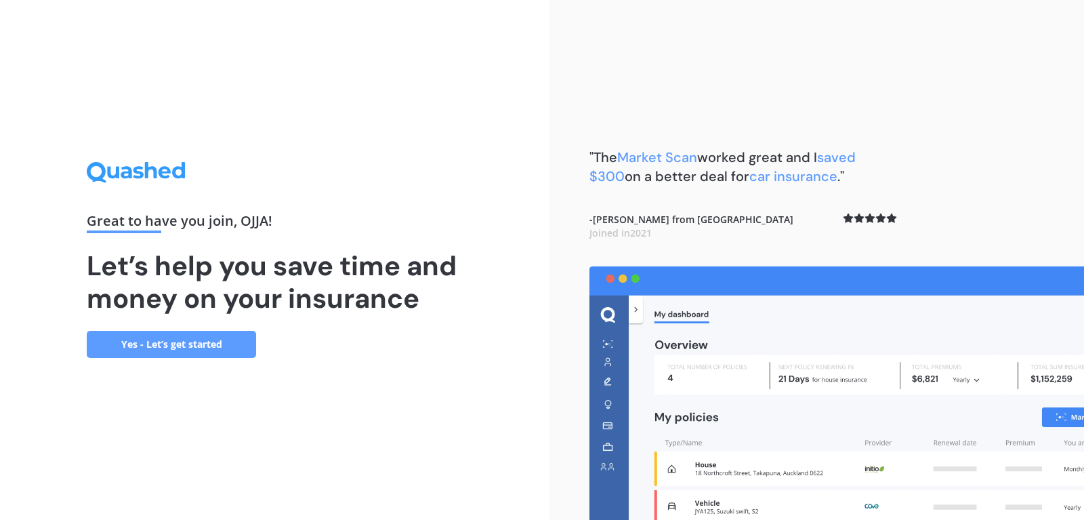
click at [169, 352] on link "Yes - Let’s get started" at bounding box center [171, 344] width 169 height 27
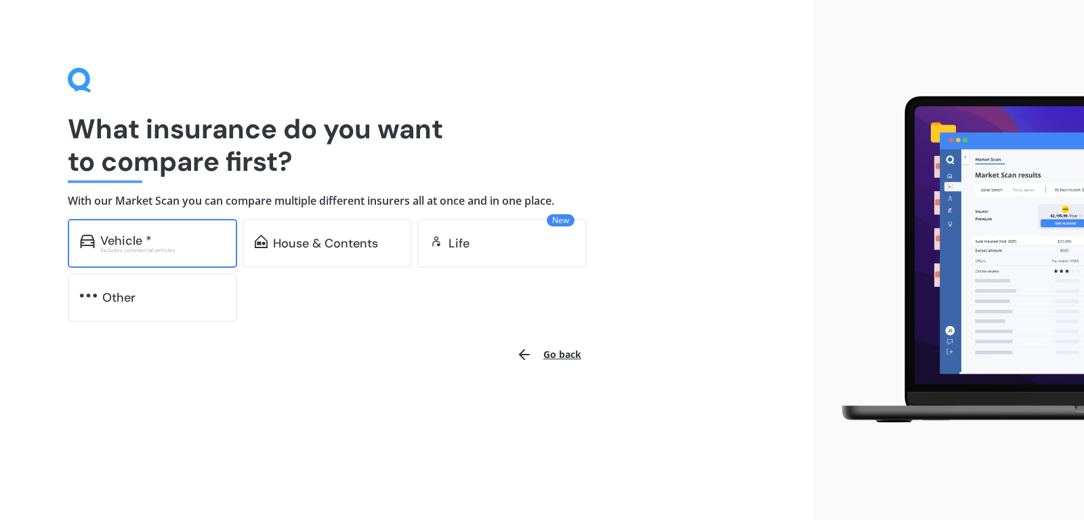
click at [116, 244] on div "Vehicle *" at bounding box center [125, 241] width 51 height 14
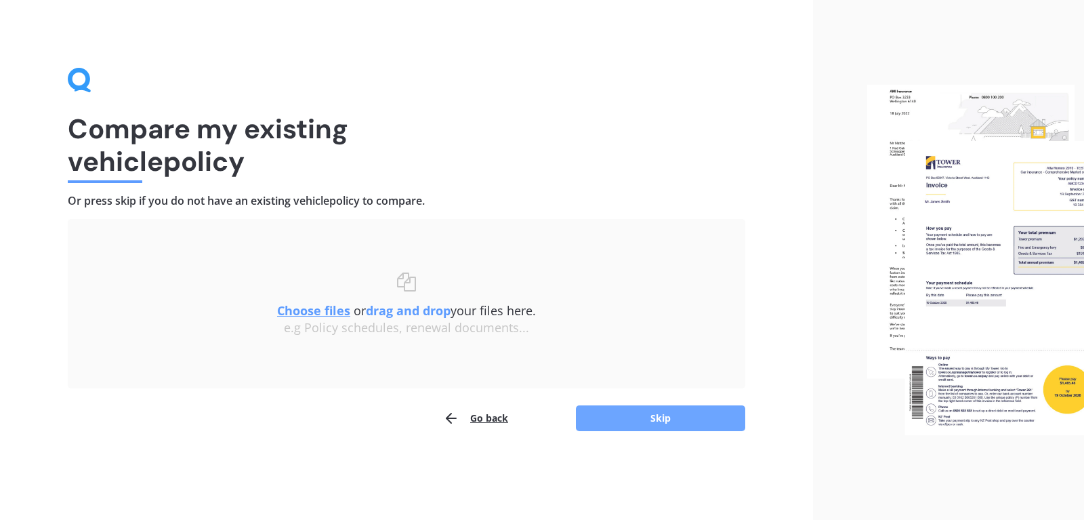
click at [650, 415] on button "Skip" at bounding box center [660, 418] width 169 height 26
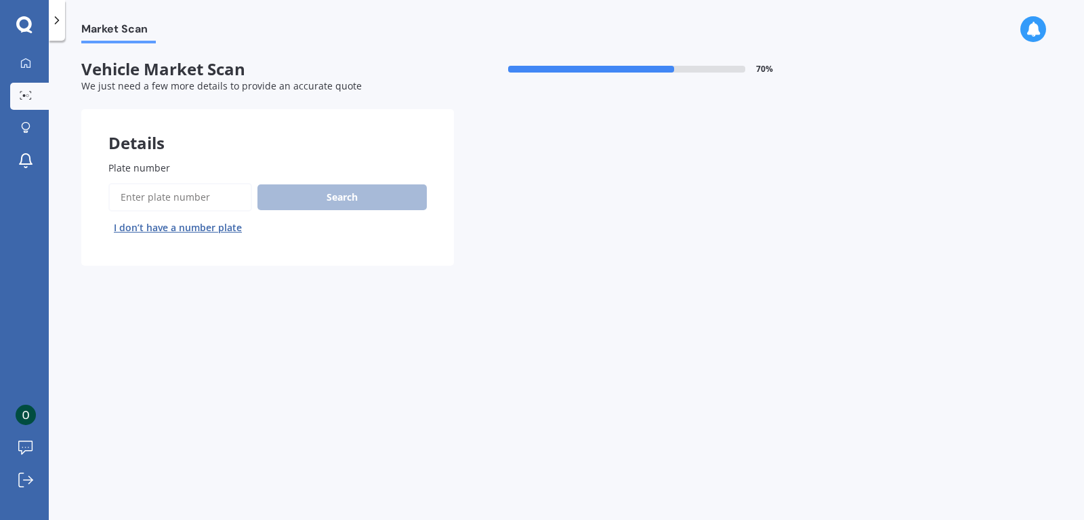
click at [155, 198] on input "Plate number" at bounding box center [180, 197] width 144 height 28
type input "RGM134"
click at [305, 201] on button "Search" at bounding box center [341, 197] width 169 height 26
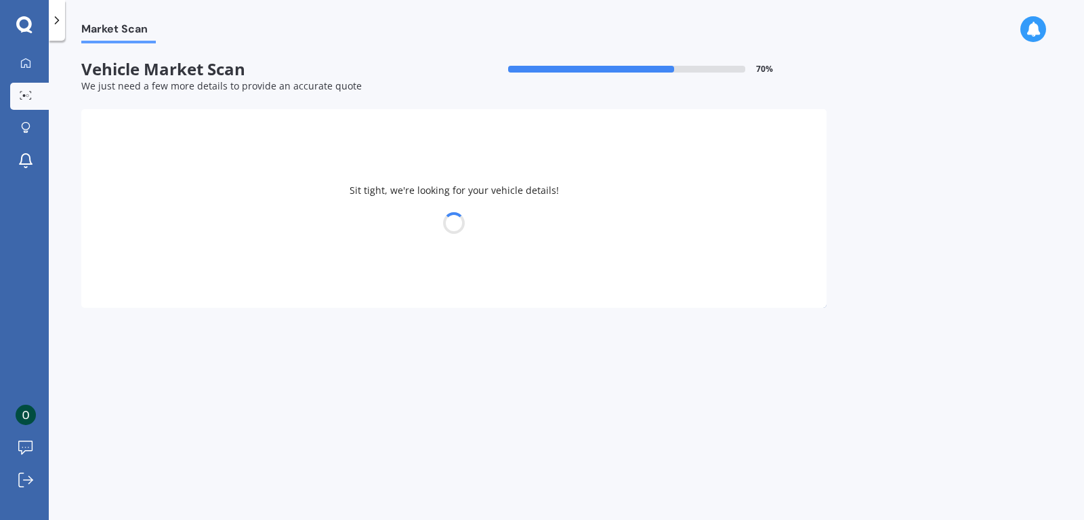
select select "NISSAN"
select select "X-TRAIL"
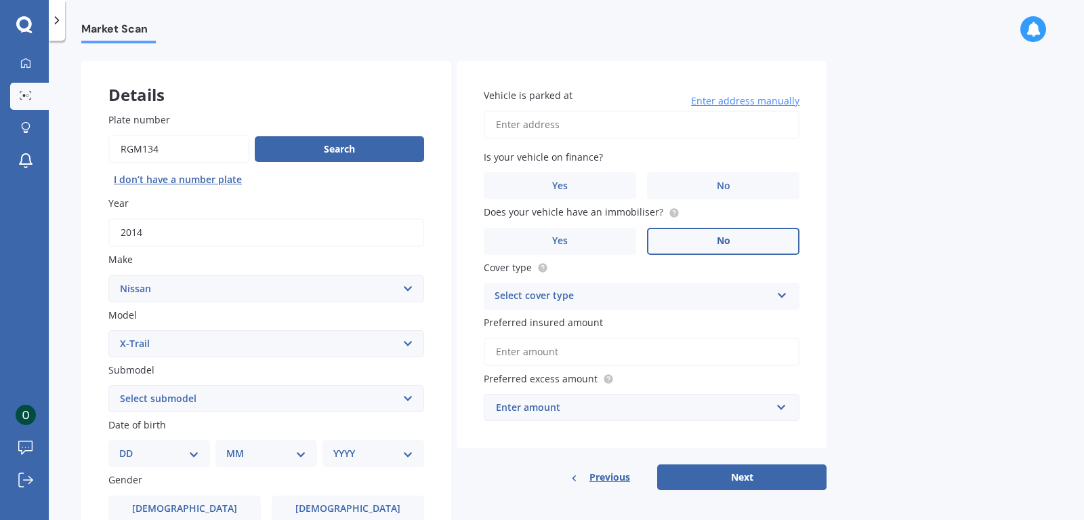
scroll to position [77, 0]
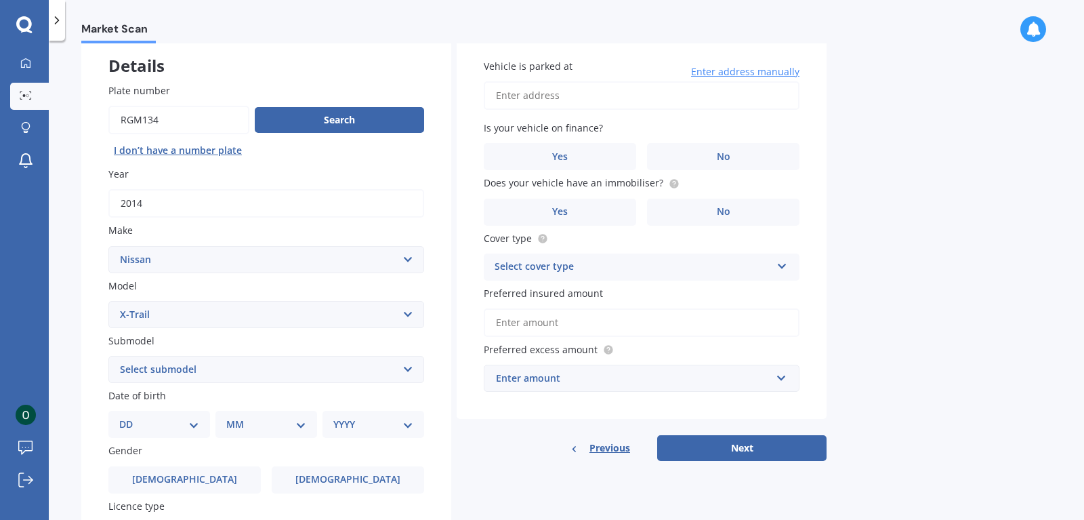
click at [108, 356] on select "Select submodel (All Other) 2000cc Hybrid 2WD non-turbo 4WD 20X Petrol ST ST 4W…" at bounding box center [266, 369] width 316 height 27
drag, startPoint x: 413, startPoint y: 365, endPoint x: 438, endPoint y: 415, distance: 55.8
click at [438, 415] on div "Plate number Search I don’t have a number plate Year [DATE] Make Select make AC…" at bounding box center [266, 370] width 370 height 629
click at [119, 417] on select "DD 01 02 03 04 05 06 07 08 09 10 11 12 13 14 15 16 17 18 19 20 21 22 23 24 25 2…" at bounding box center [159, 424] width 80 height 15
click option "02" at bounding box center [0, 0] width 0 height 0
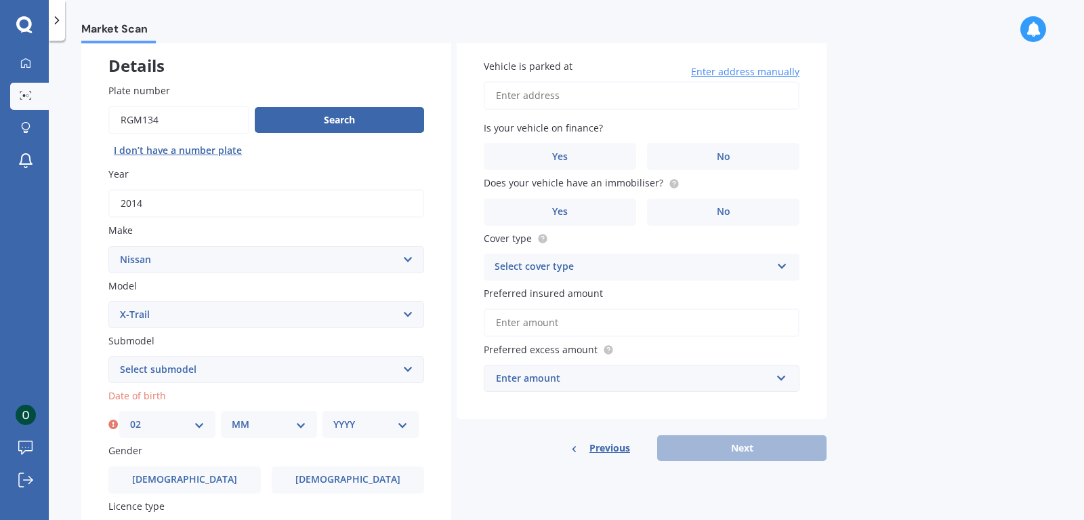
click at [130, 417] on select "DD 01 02 03 04 05 06 07 08 09 10 11 12 13 14 15 16 17 18 19 20 21 22 23 24 25 2…" at bounding box center [167, 424] width 75 height 15
click option "06" at bounding box center [0, 0] width 0 height 0
click at [130, 417] on select "DD 01 02 03 04 05 06 07 08 09 10 11 12 13 14 15 16 17 18 19 20 21 22 23 24 25 2…" at bounding box center [167, 424] width 75 height 15
select select "02"
click option "02" at bounding box center [0, 0] width 0 height 0
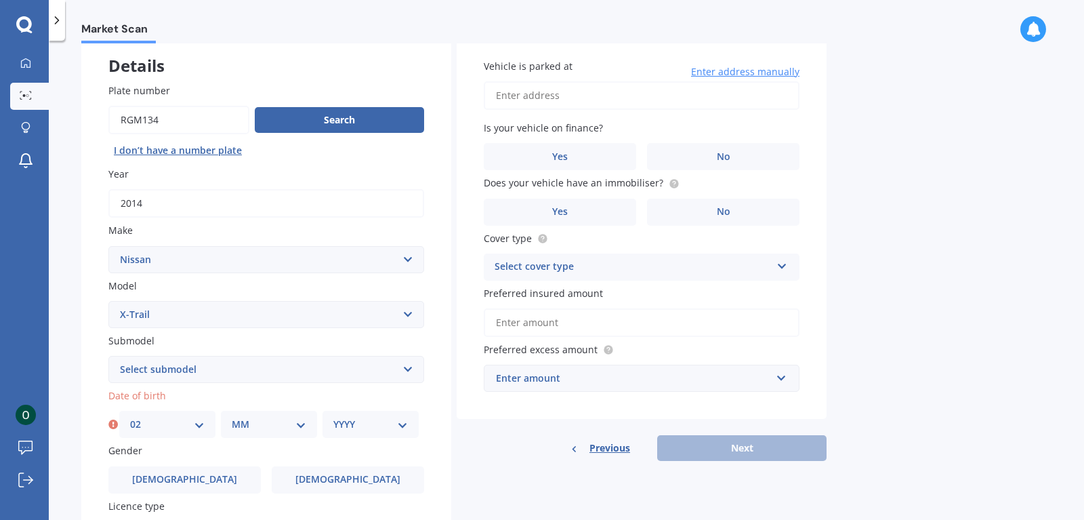
click at [232, 417] on select "MM 01 02 03 04 05 06 07 08 09 10 11 12" at bounding box center [269, 424] width 75 height 15
select select "05"
click option "05" at bounding box center [0, 0] width 0 height 0
click at [333, 417] on select "YYYY 2025 2024 2023 2022 2021 2020 2019 2018 2017 2016 2015 2014 2013 2012 2011…" at bounding box center [370, 424] width 75 height 15
select select "1957"
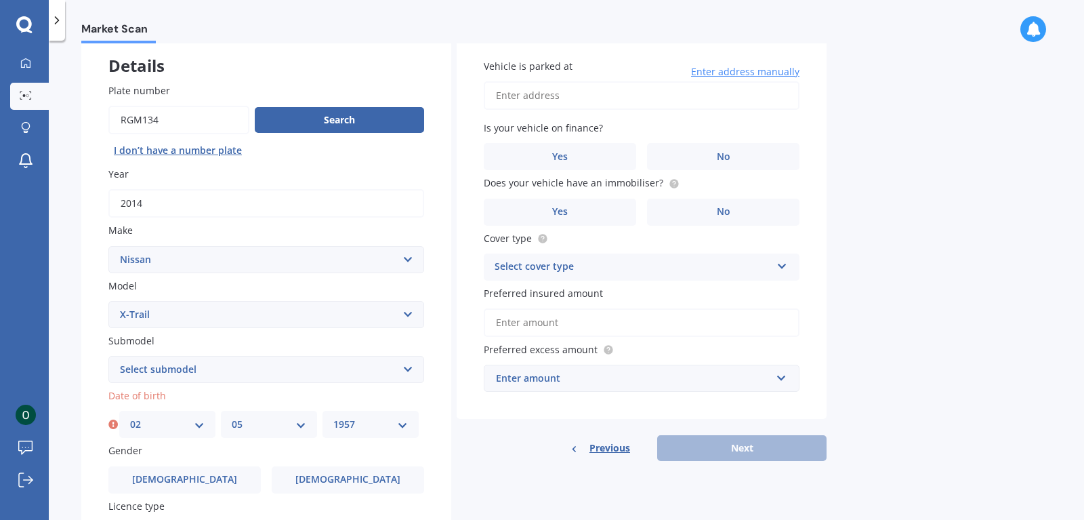
click option "1957" at bounding box center [0, 0] width 0 height 0
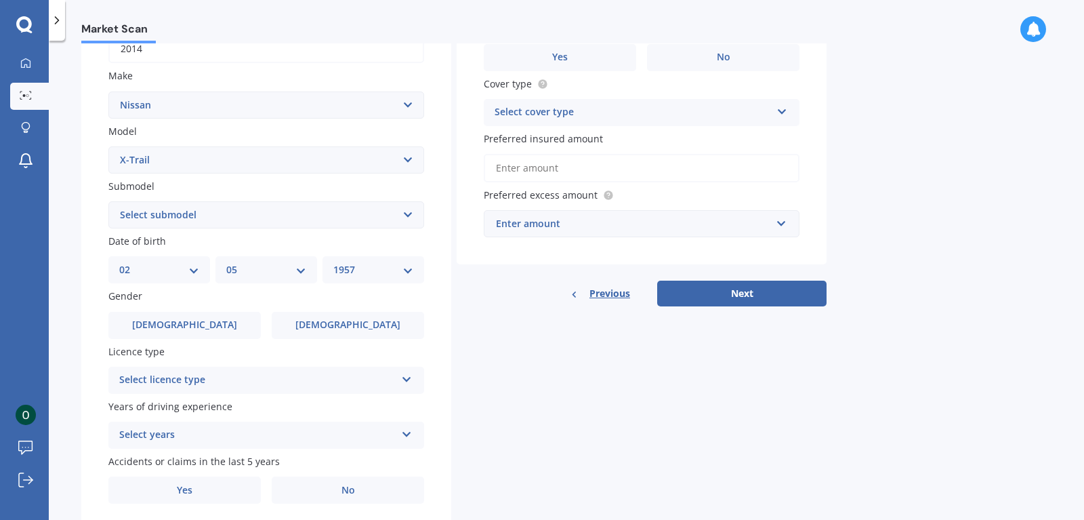
scroll to position [281, 0]
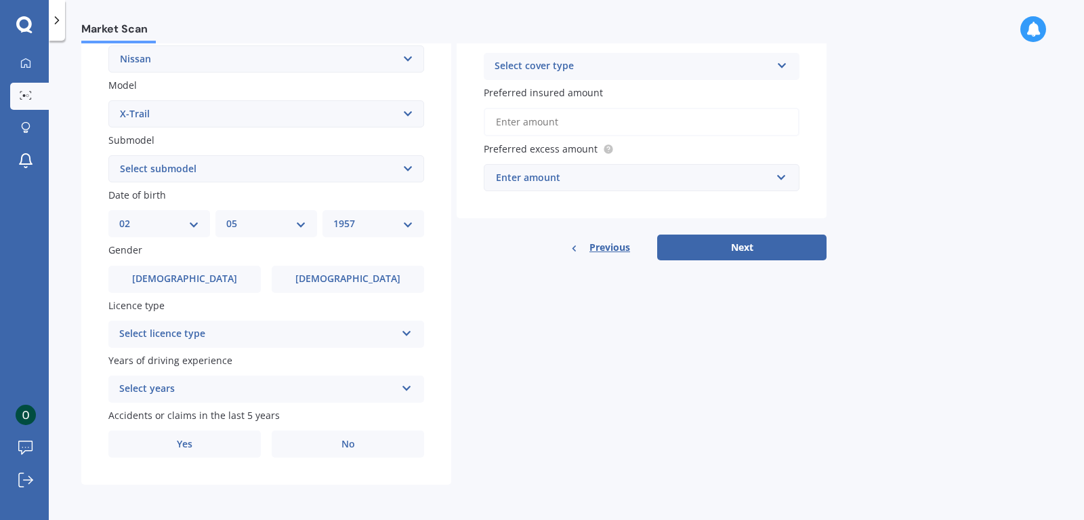
click at [404, 335] on icon at bounding box center [407, 330] width 12 height 9
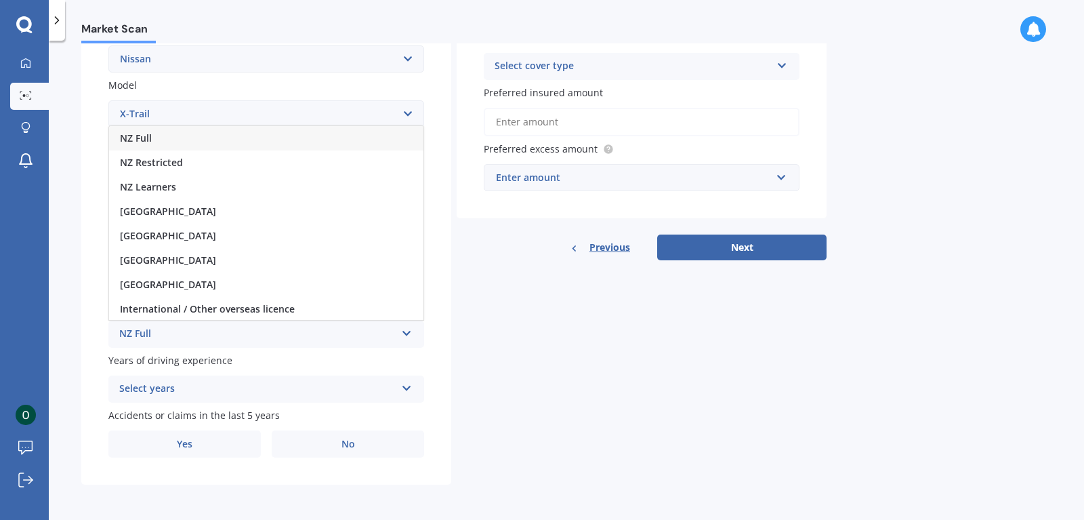
click at [157, 132] on div "NZ Full" at bounding box center [266, 138] width 314 height 24
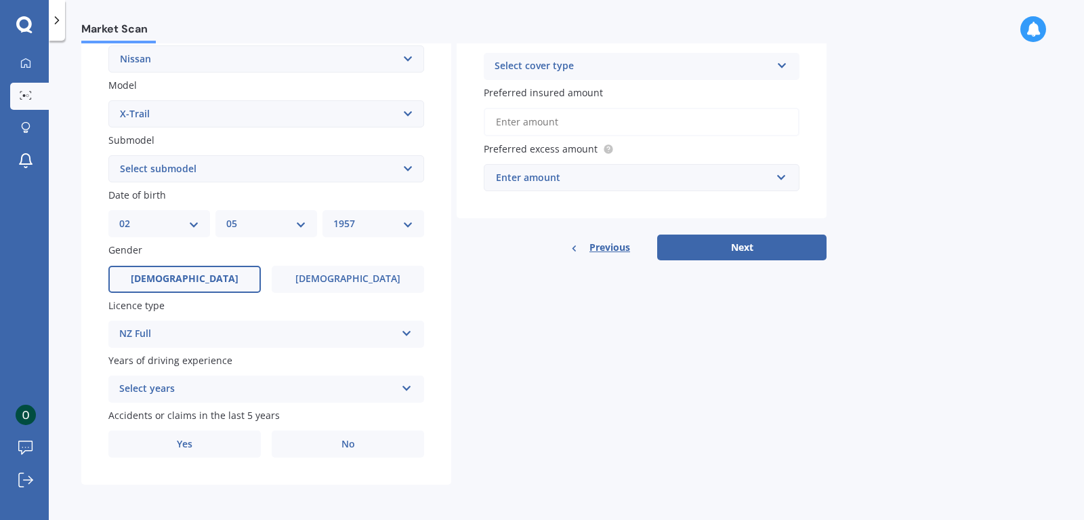
click at [184, 280] on span "[DEMOGRAPHIC_DATA]" at bounding box center [185, 279] width 108 height 12
click at [0, 0] on input "[DEMOGRAPHIC_DATA]" at bounding box center [0, 0] width 0 height 0
click at [403, 388] on icon at bounding box center [407, 385] width 12 height 9
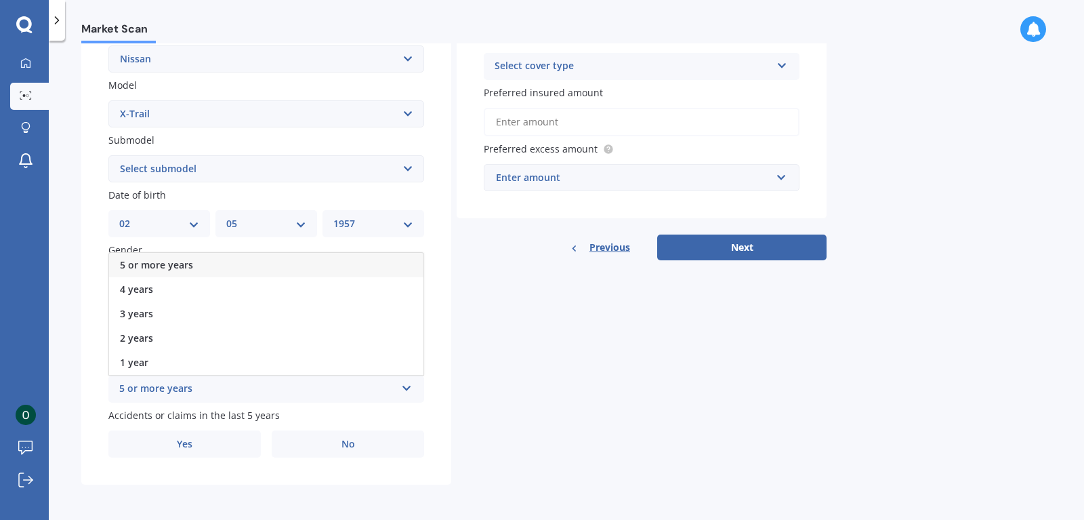
click at [199, 384] on div "5 or more years" at bounding box center [257, 389] width 276 height 16
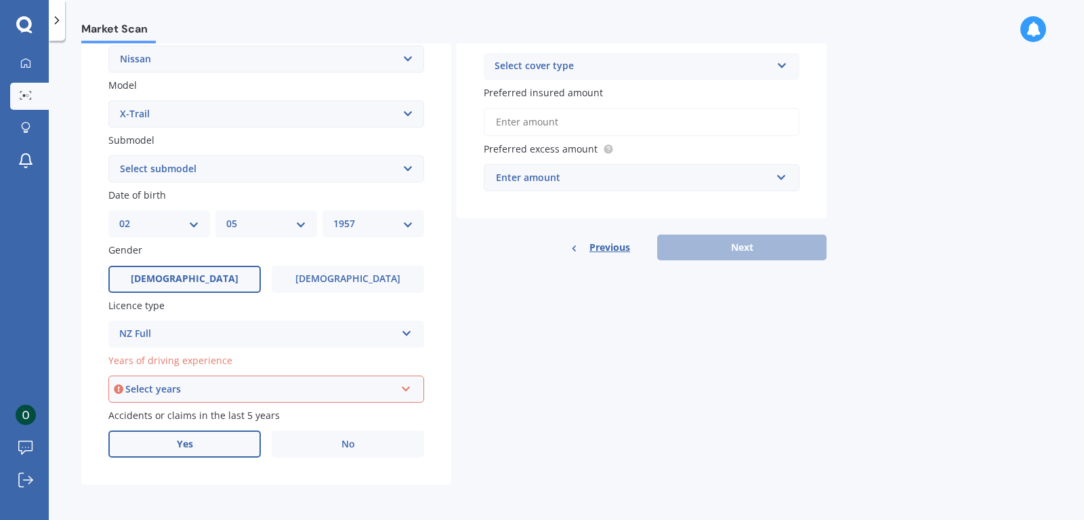
click at [188, 450] on span "Yes" at bounding box center [185, 444] width 16 height 12
click at [0, 0] on input "Yes" at bounding box center [0, 0] width 0 height 0
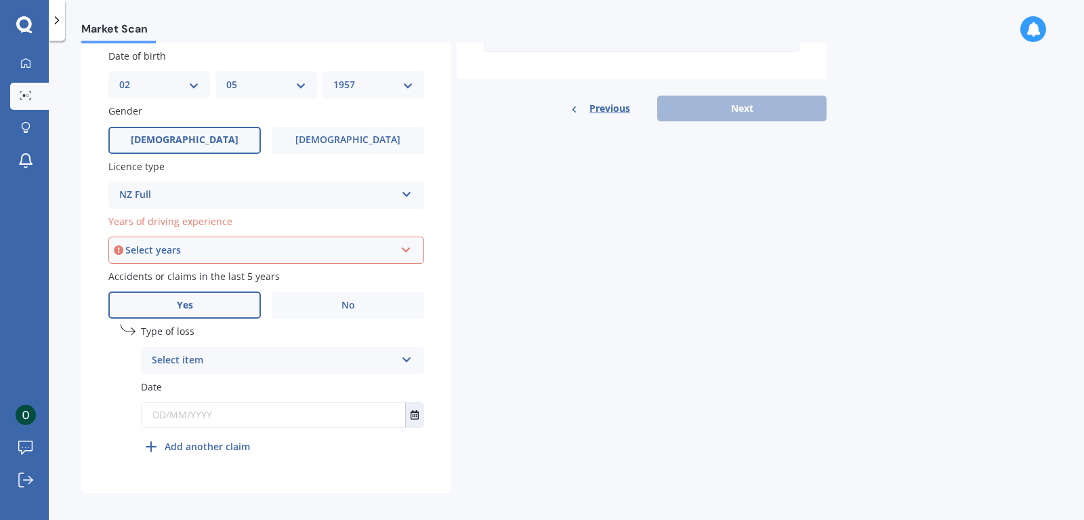
scroll to position [429, 0]
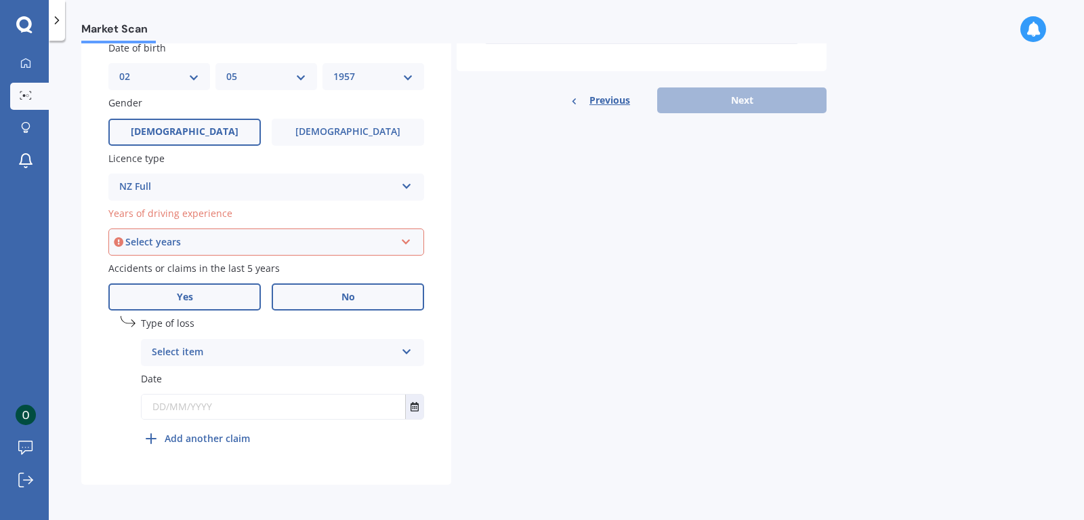
click at [343, 287] on label "No" at bounding box center [348, 296] width 152 height 27
click at [0, 0] on input "No" at bounding box center [0, 0] width 0 height 0
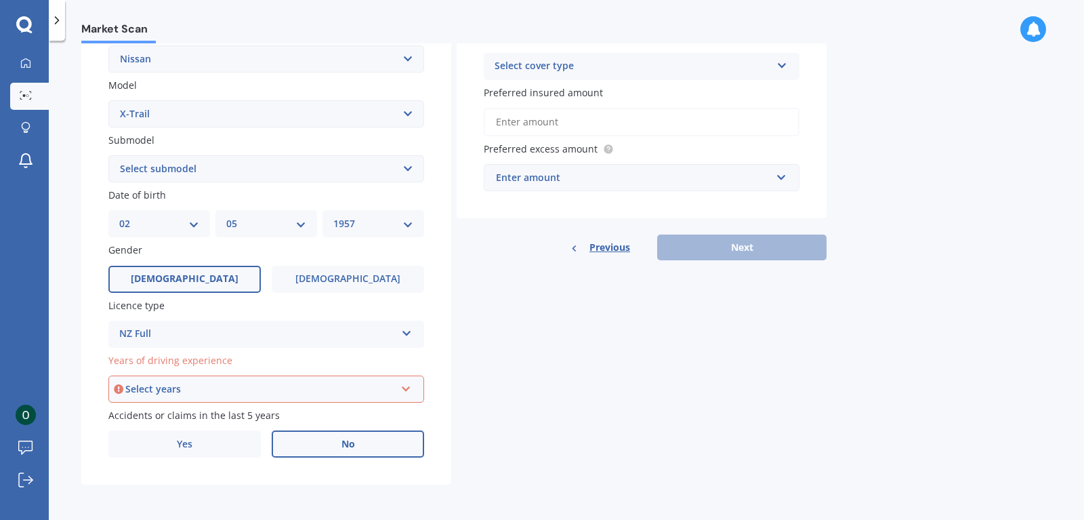
click at [407, 391] on icon at bounding box center [406, 385] width 12 height 9
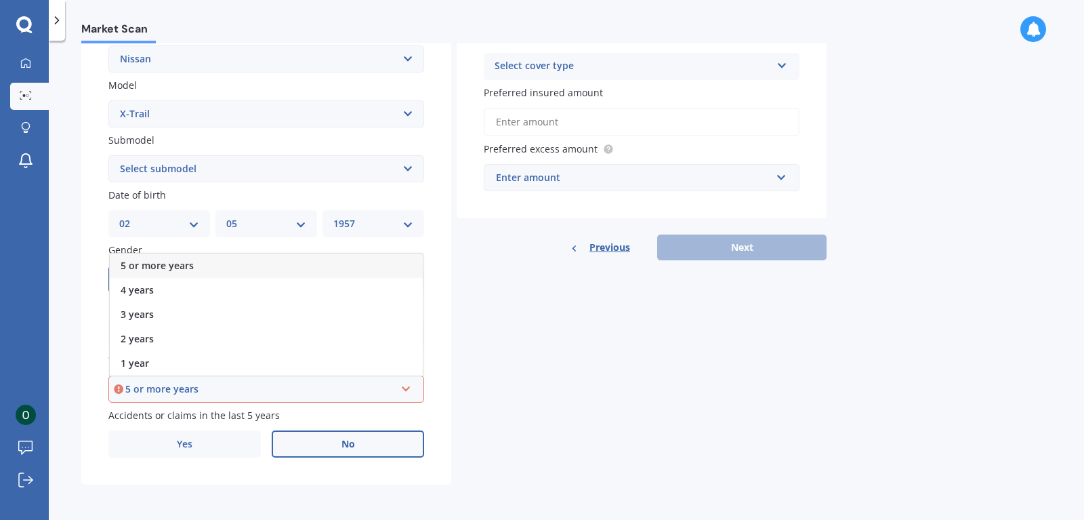
click at [236, 379] on div "5 or more years 5 or more years 4 years 3 years 2 years 1 year" at bounding box center [266, 388] width 316 height 27
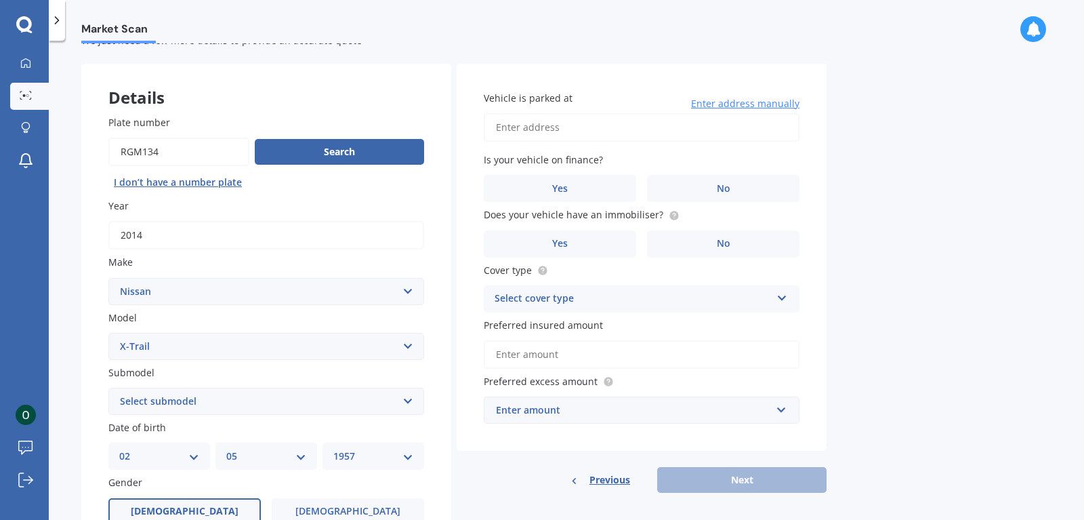
scroll to position [0, 0]
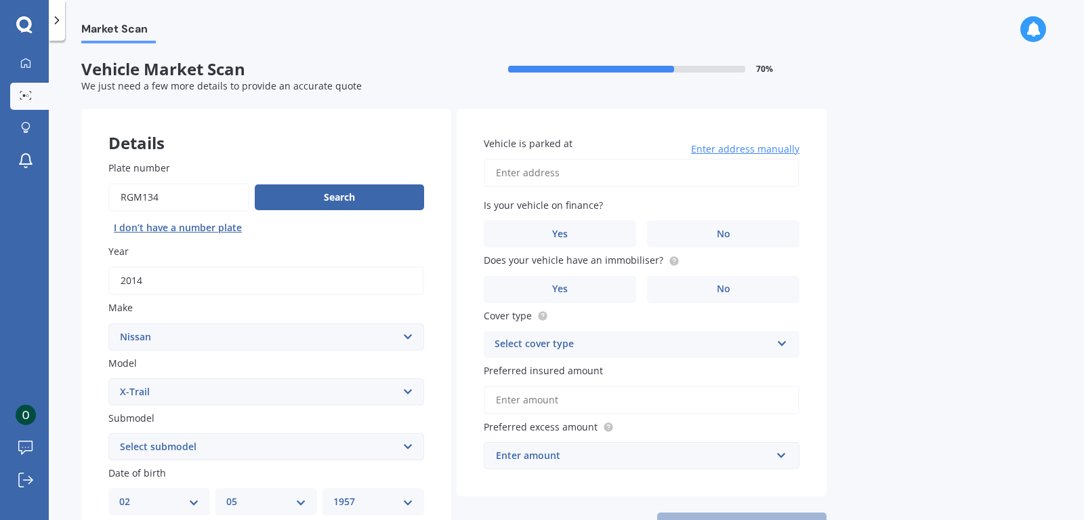
click at [532, 180] on input "Vehicle is parked at" at bounding box center [642, 173] width 316 height 28
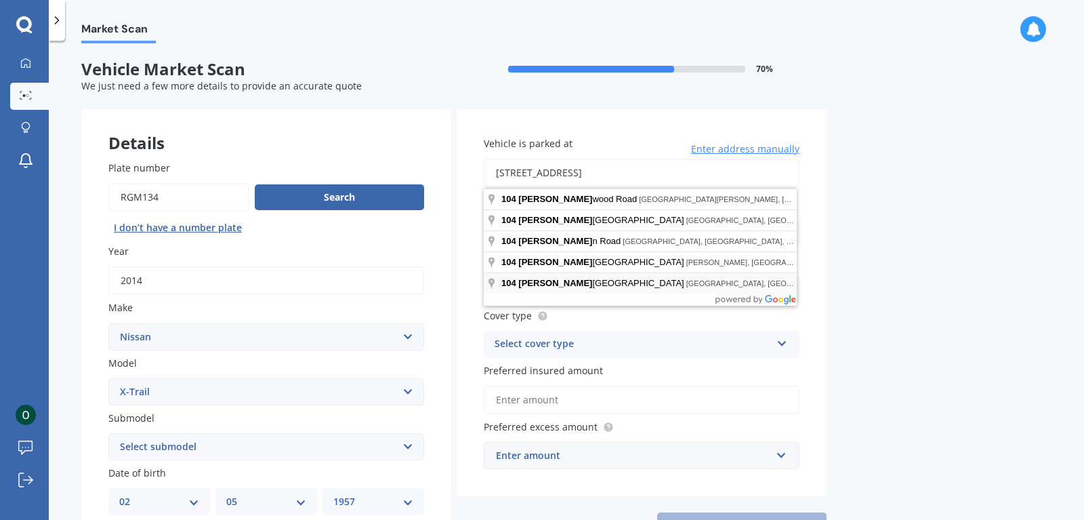
type input "[STREET_ADDRESS]"
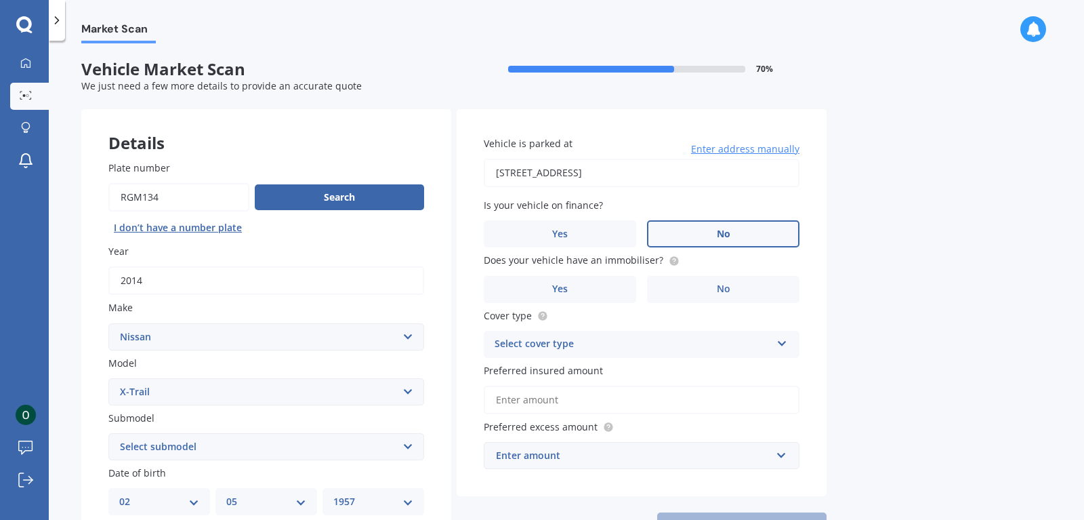
click at [714, 239] on label "No" at bounding box center [723, 233] width 152 height 27
click at [0, 0] on input "No" at bounding box center [0, 0] width 0 height 0
click at [728, 294] on span "No" at bounding box center [724, 289] width 14 height 12
click at [0, 0] on input "No" at bounding box center [0, 0] width 0 height 0
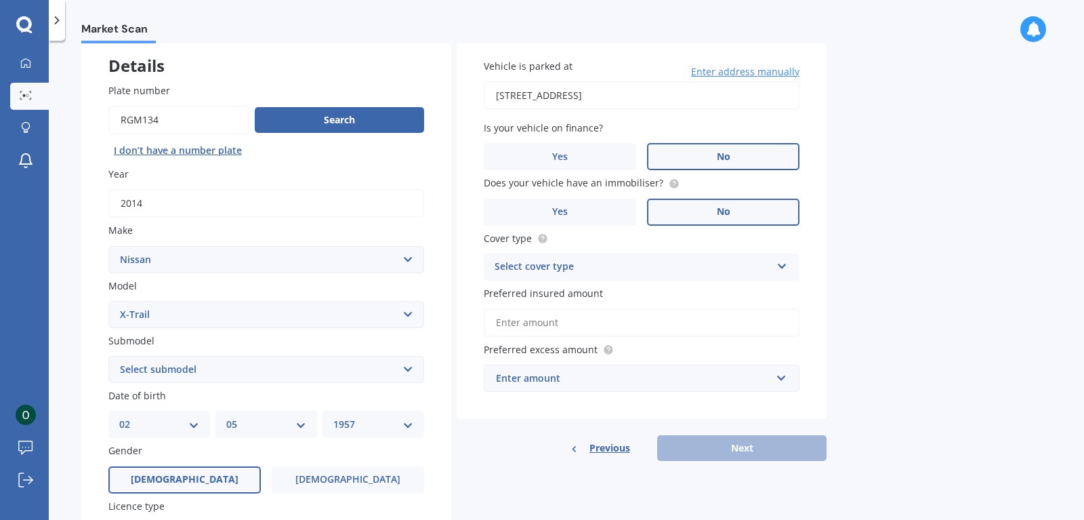
click at [785, 268] on icon at bounding box center [782, 263] width 12 height 9
click at [537, 297] on span "Comprehensive" at bounding box center [531, 293] width 72 height 13
click at [738, 326] on input "Preferred insured amount" at bounding box center [642, 322] width 316 height 28
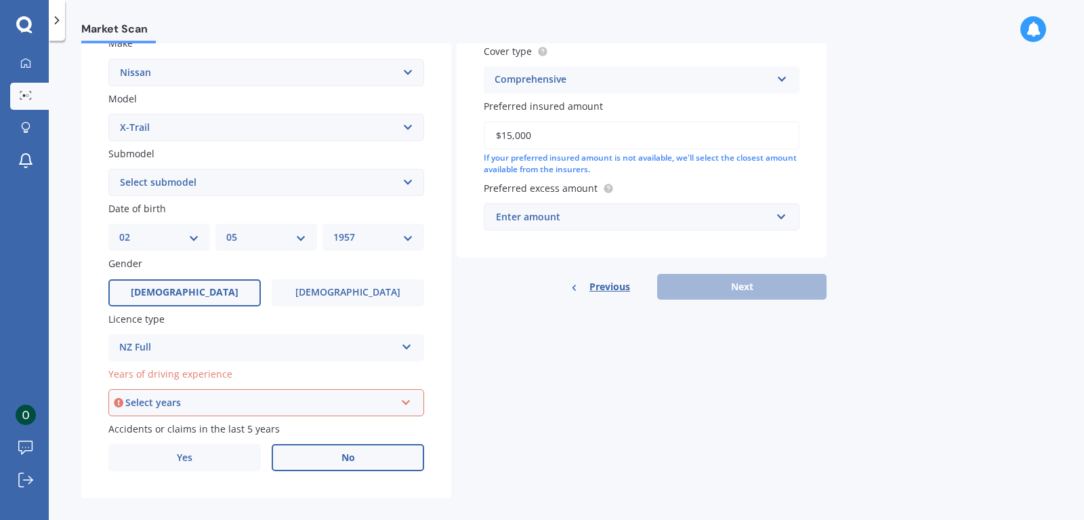
scroll to position [281, 0]
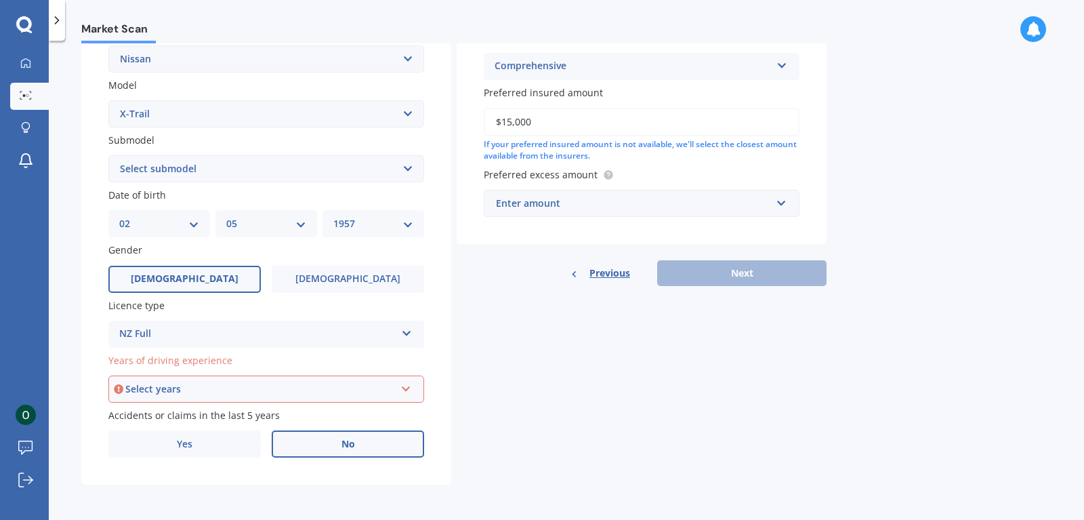
type input "$15,000"
click at [778, 204] on input "text" at bounding box center [637, 203] width 304 height 26
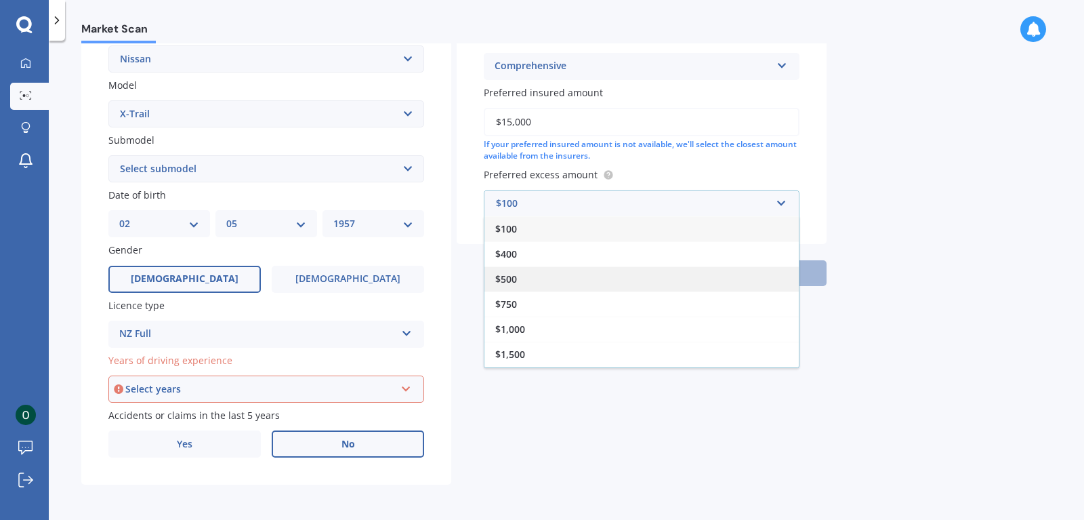
click at [514, 280] on span "$500" at bounding box center [506, 278] width 22 height 13
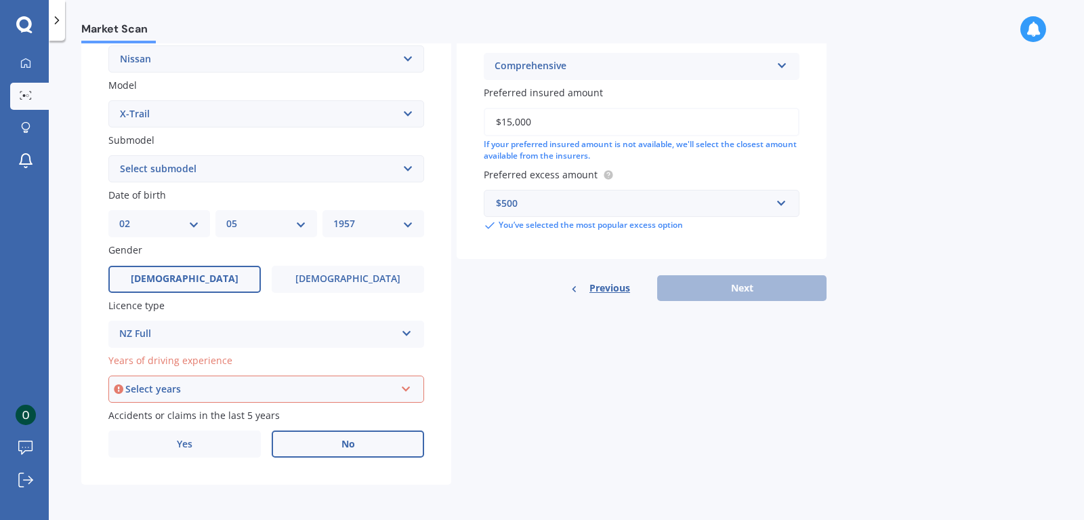
click at [751, 290] on div "Previous Next" at bounding box center [642, 288] width 370 height 26
click at [404, 390] on icon at bounding box center [406, 385] width 12 height 9
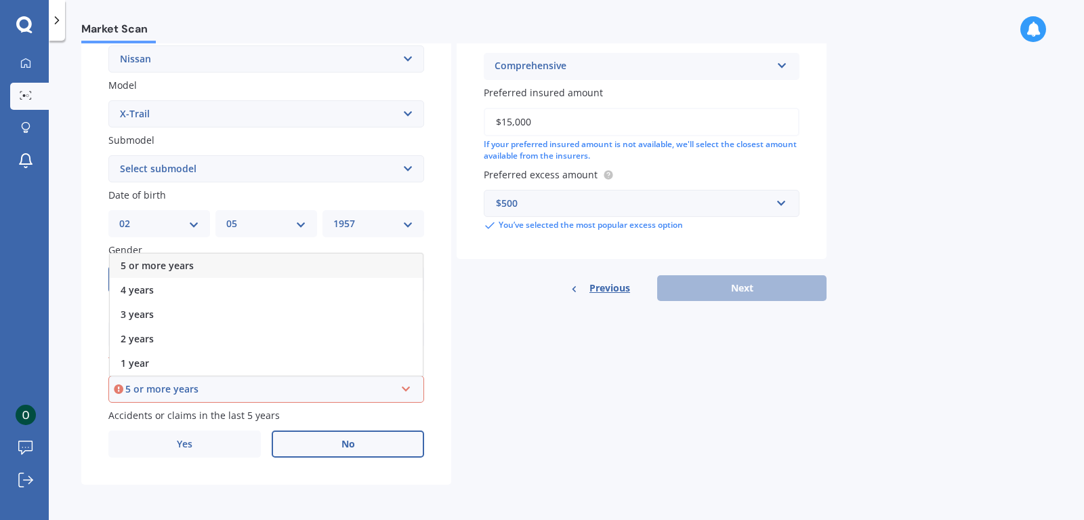
click at [150, 391] on div "5 or more years" at bounding box center [260, 388] width 270 height 15
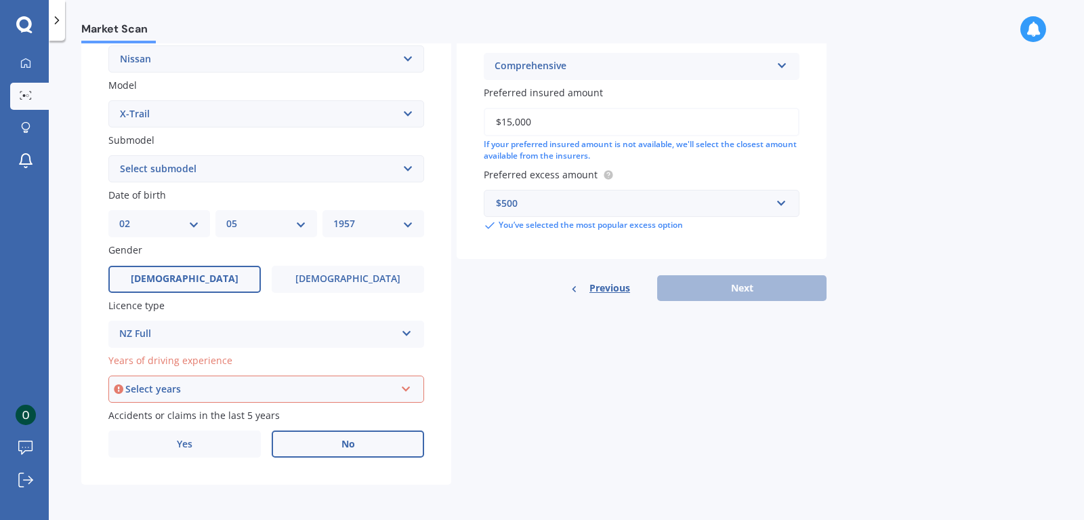
click at [125, 391] on div "Select years 5 or more years 4 years 3 years 2 years 1 year" at bounding box center [266, 388] width 316 height 27
click at [196, 387] on div "Select years" at bounding box center [260, 388] width 270 height 15
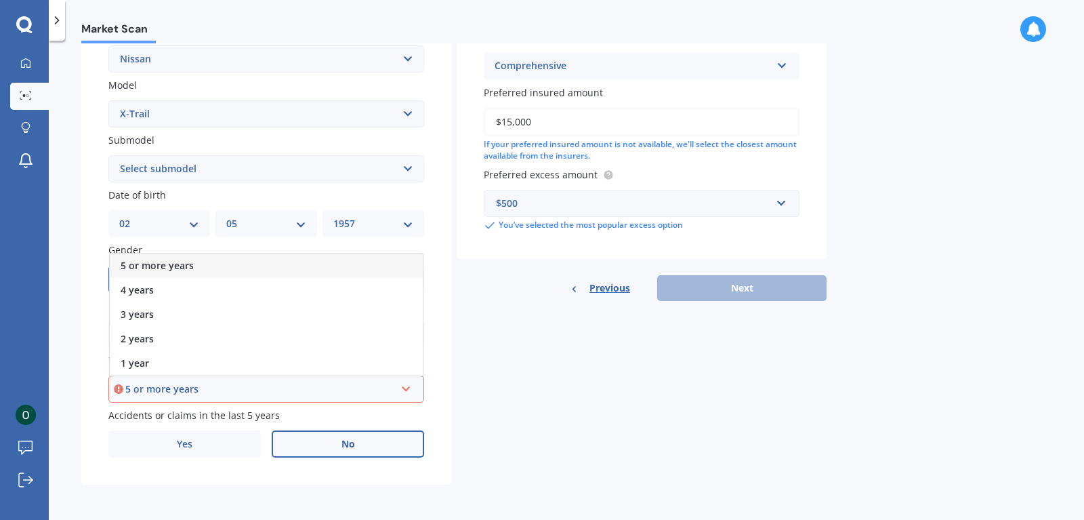
click at [190, 262] on span "5 or more years" at bounding box center [157, 265] width 73 height 13
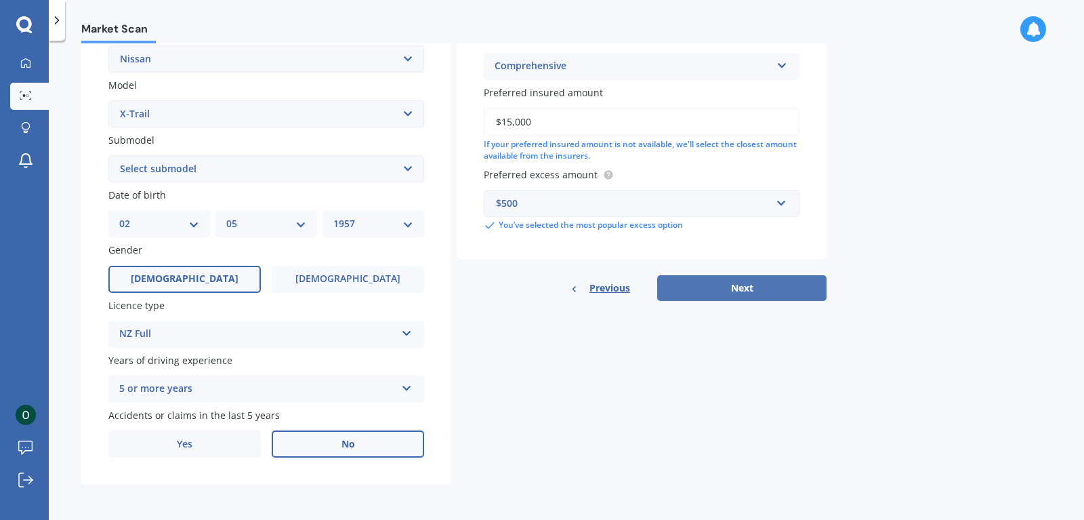
click at [762, 288] on button "Next" at bounding box center [741, 288] width 169 height 26
click at [108, 155] on select "Select submodel (All Other) 2000cc Hybrid 2WD non-turbo 4WD 20X Petrol ST ST 4W…" at bounding box center [266, 168] width 316 height 27
select select "STATION WAGON"
click option "Station Wagon" at bounding box center [0, 0] width 0 height 0
click at [743, 288] on button "Next" at bounding box center [741, 288] width 169 height 26
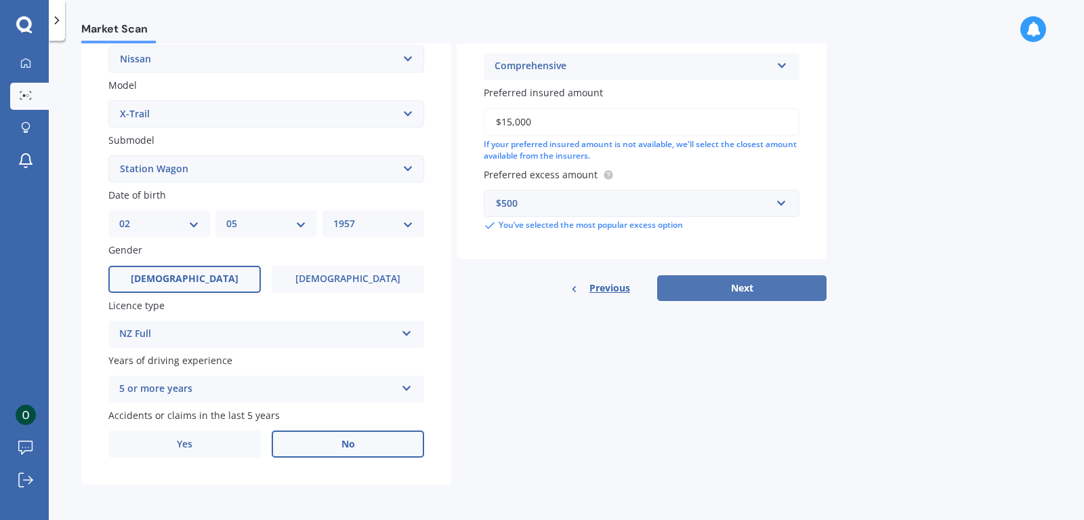
select select "02"
select select "05"
select select "1957"
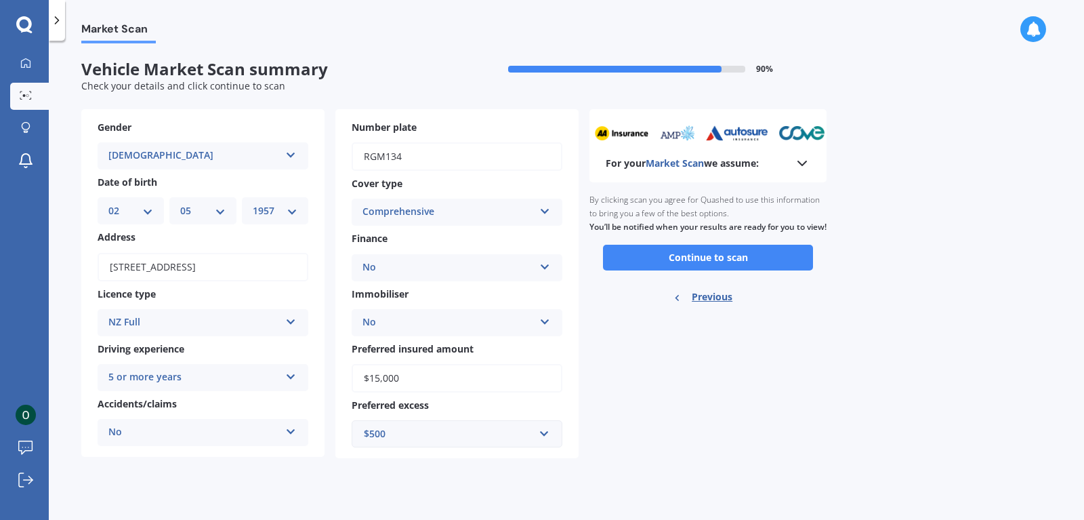
scroll to position [0, 0]
click at [713, 268] on button "Continue to scan" at bounding box center [708, 258] width 210 height 26
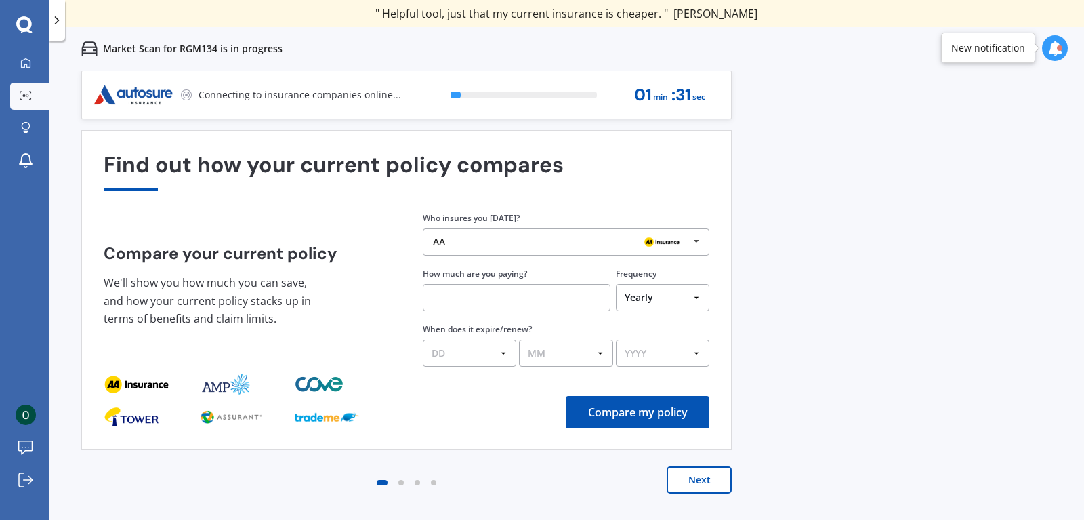
click at [698, 241] on icon at bounding box center [696, 241] width 20 height 25
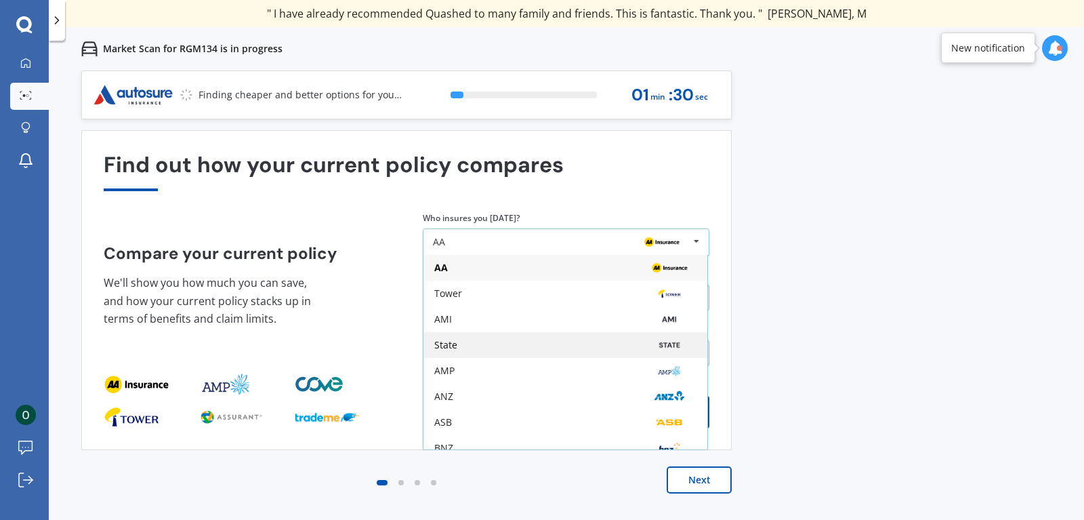
click at [474, 343] on div "State" at bounding box center [565, 344] width 262 height 11
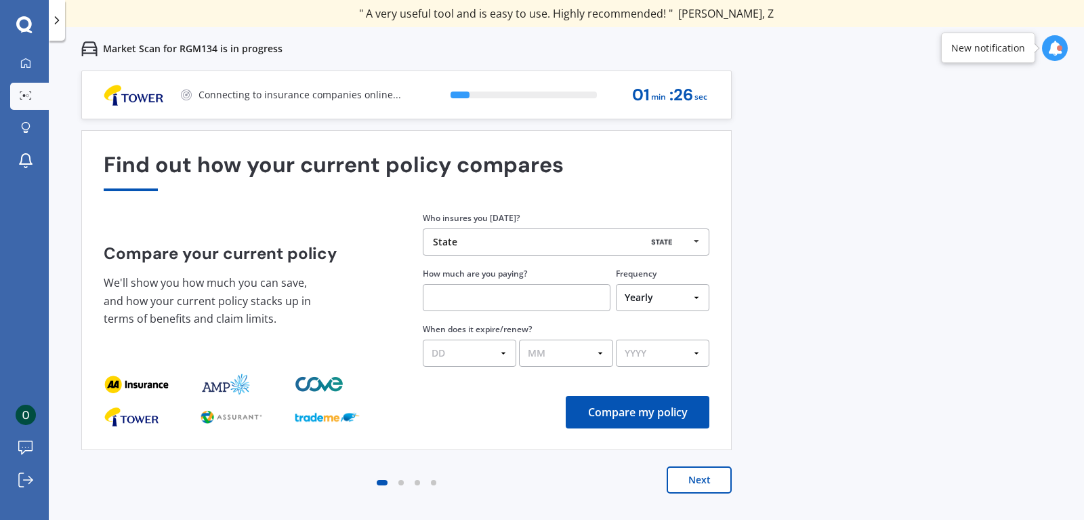
click at [476, 298] on input "text" at bounding box center [517, 297] width 188 height 27
type input "$750.00"
click at [423, 339] on select "DD 01 02 03 04 05 06 07 08 09 10 11 12 13 14 15 16 17 18 19 20 21 22 23 24 25 2…" at bounding box center [469, 352] width 93 height 27
click at [503, 347] on select "DD 01 02 03 04 05 06 07 08 09 10 11 12 13 14 15 16 17 18 19 20 21 22 23 24 25 2…" at bounding box center [469, 352] width 93 height 27
click at [423, 339] on select "DD 01 02 03 04 05 06 07 08 09 10 11 12 13 14 15 16 17 18 19 20 21 22 23 24 25 2…" at bounding box center [469, 352] width 93 height 27
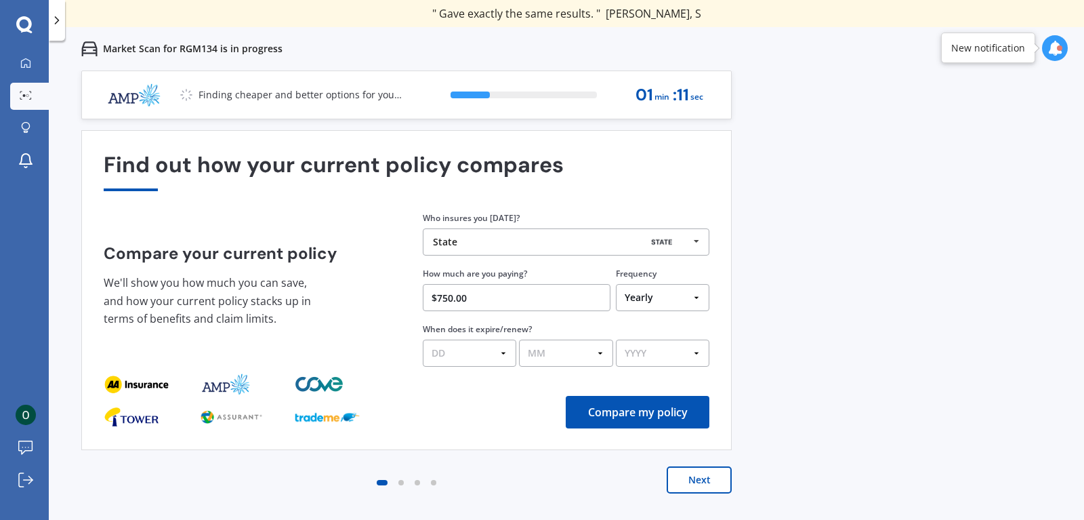
drag, startPoint x: 500, startPoint y: 356, endPoint x: 462, endPoint y: 424, distance: 78.2
click at [462, 425] on div "Compare my policy" at bounding box center [407, 412] width 606 height 33
click at [643, 417] on button "Compare my policy" at bounding box center [638, 412] width 144 height 33
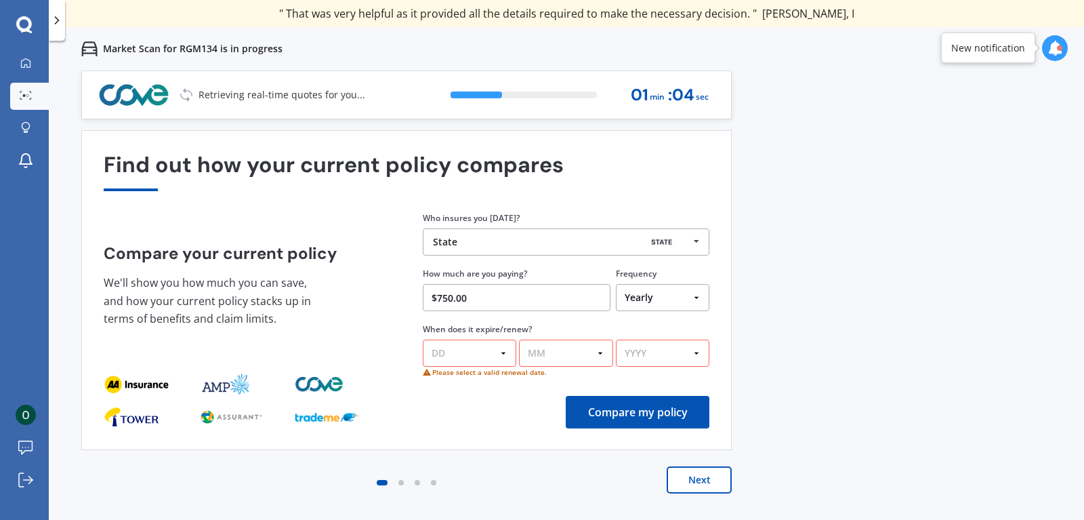
click at [423, 339] on select "DD 01 02 03 04 05 06 07 08 09 10 11 12 13 14 15 16 17 18 19 20 21 22 23 24 25 2…" at bounding box center [469, 352] width 93 height 27
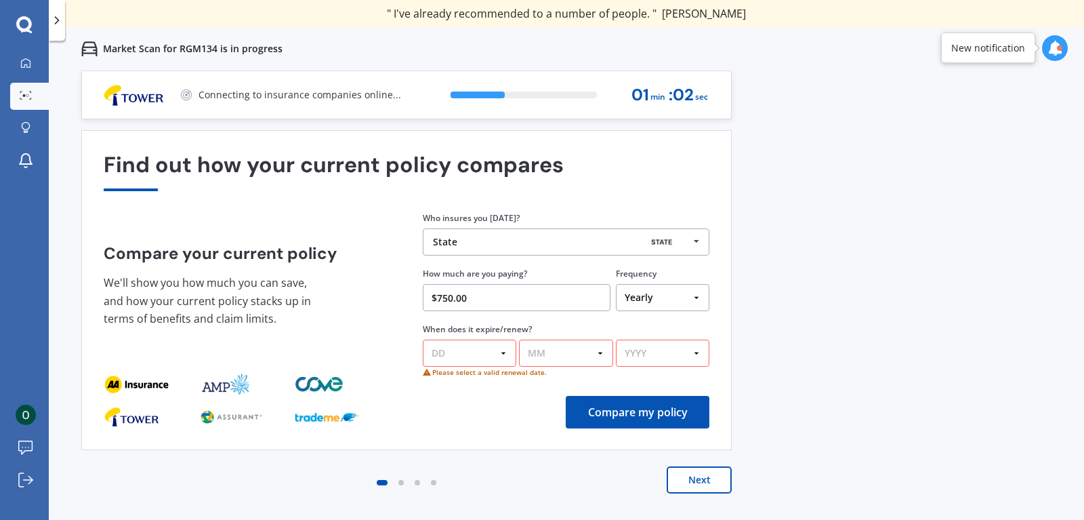
click at [519, 339] on select "MM 01 02 03 04 05 06 07 08 09 10 11 12" at bounding box center [565, 352] width 93 height 27
click at [423, 339] on select "DD 01 02 03 04 05 06 07 08 09 10 11 12 13 14 15 16 17 18 19 20 21 22 23 24 25 2…" at bounding box center [469, 352] width 93 height 27
select select "05"
click option "05" at bounding box center [0, 0] width 0 height 0
click at [519, 339] on select "MM 01 02 03 04 05 06 07 08 09 10 11 12" at bounding box center [565, 352] width 93 height 27
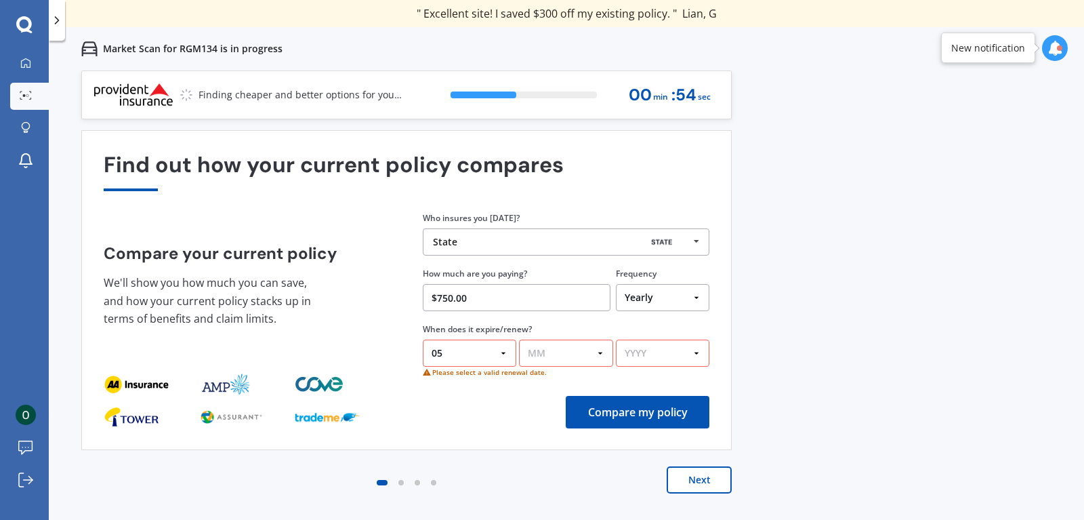
select select "07"
click option "07" at bounding box center [0, 0] width 0 height 0
click at [616, 339] on select "YYYY 2026 2025 2024" at bounding box center [662, 352] width 93 height 27
select select "2026"
click option "2026" at bounding box center [0, 0] width 0 height 0
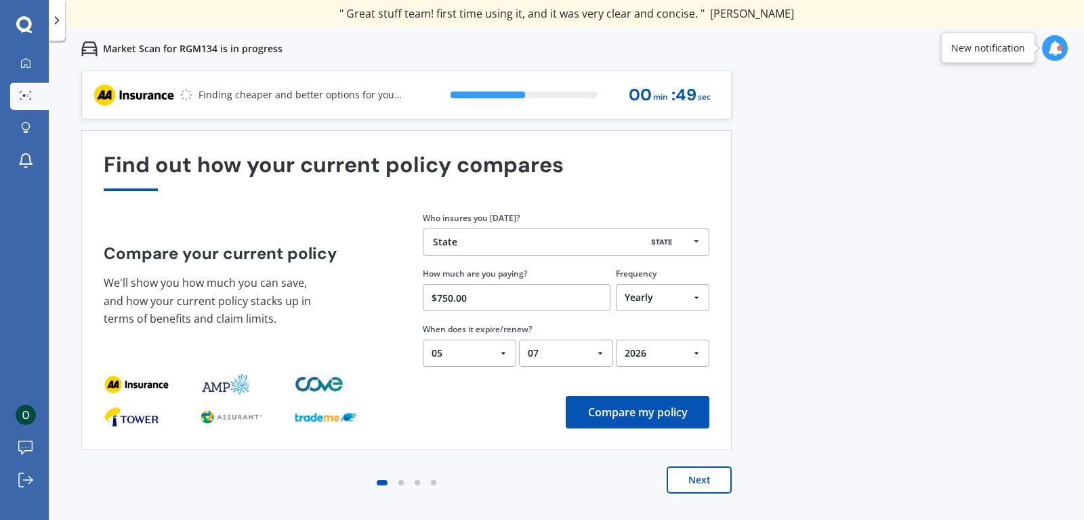
click at [707, 475] on button "Next" at bounding box center [699, 479] width 65 height 27
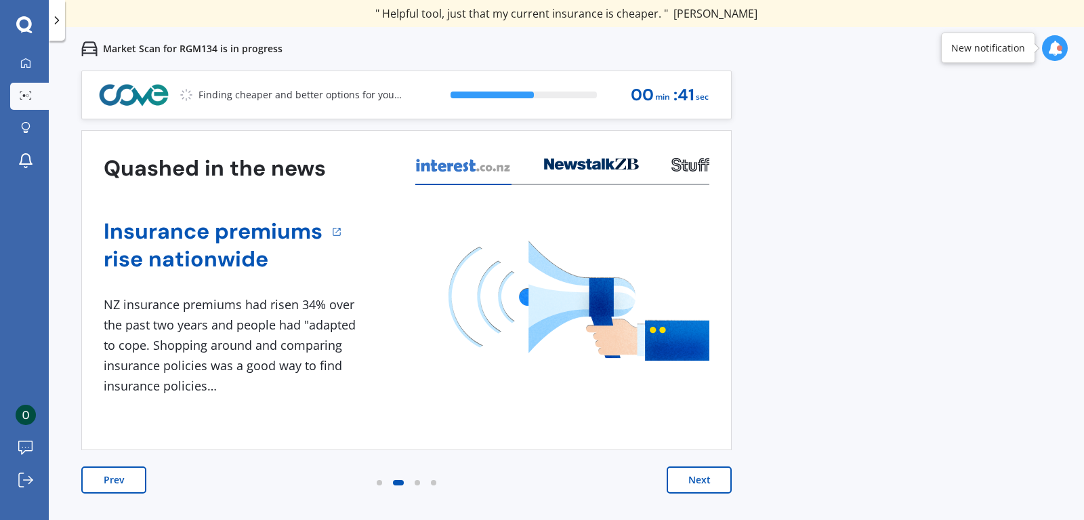
click at [670, 477] on button "Next" at bounding box center [699, 479] width 65 height 27
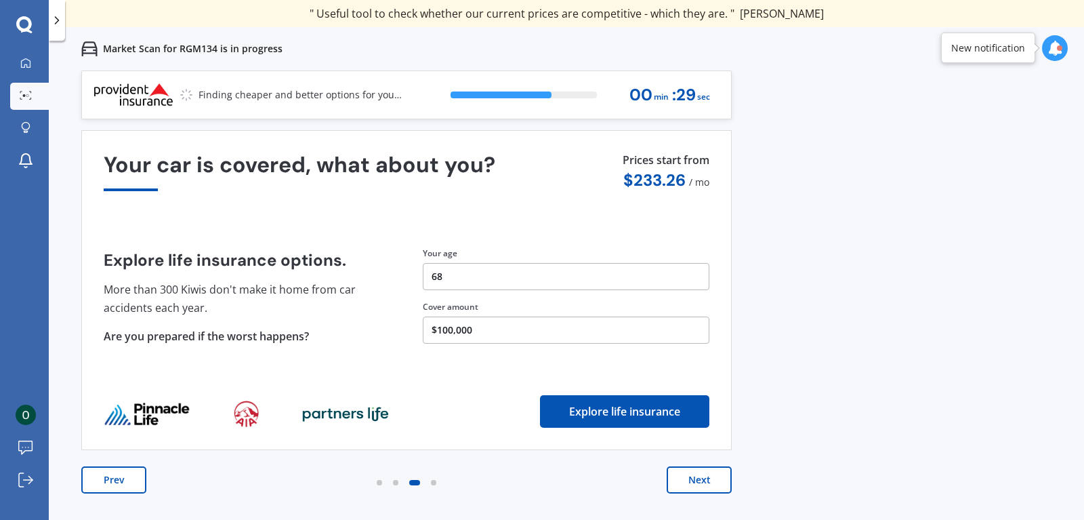
click at [709, 482] on button "Next" at bounding box center [699, 479] width 65 height 27
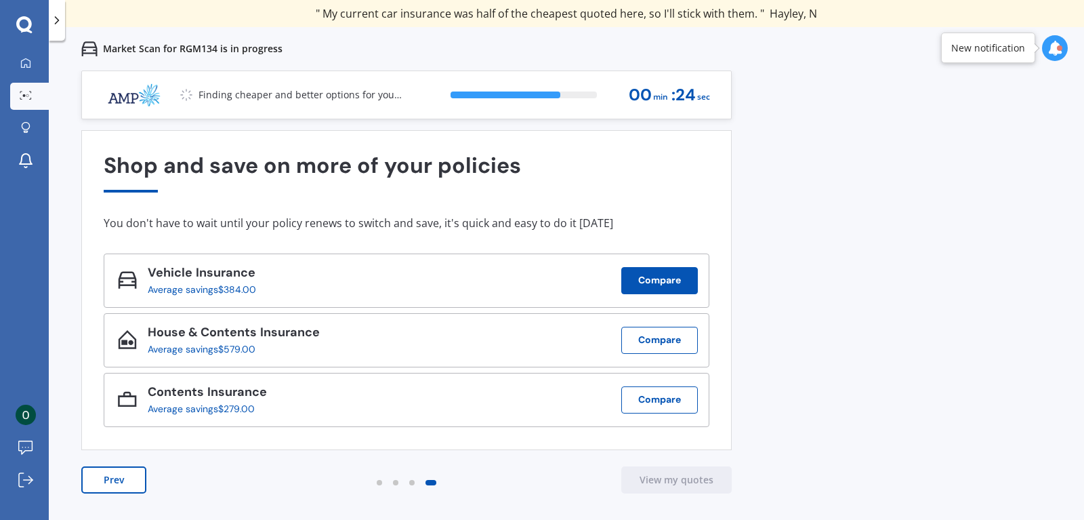
click at [665, 275] on button "Compare" at bounding box center [659, 280] width 77 height 27
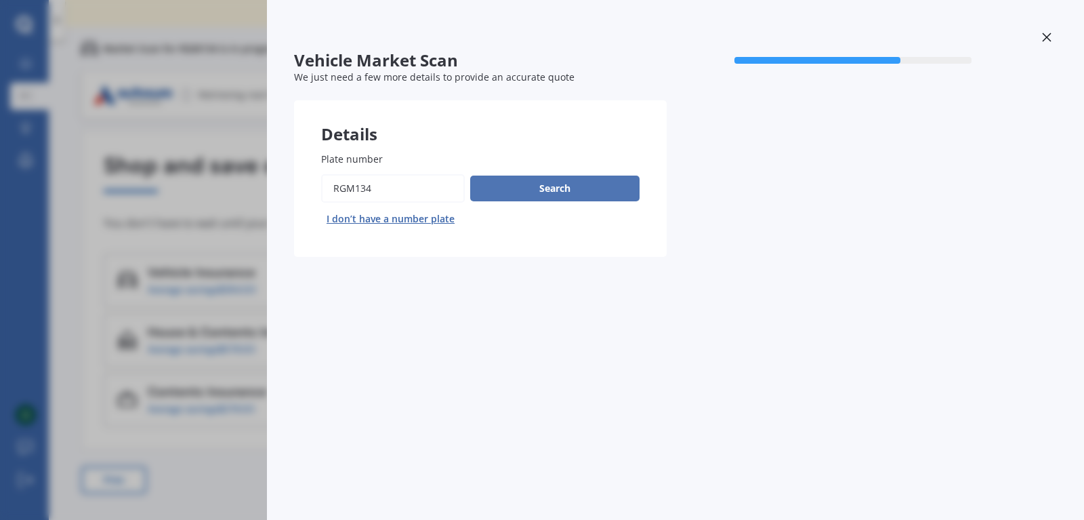
click at [593, 190] on button "Search" at bounding box center [554, 188] width 169 height 26
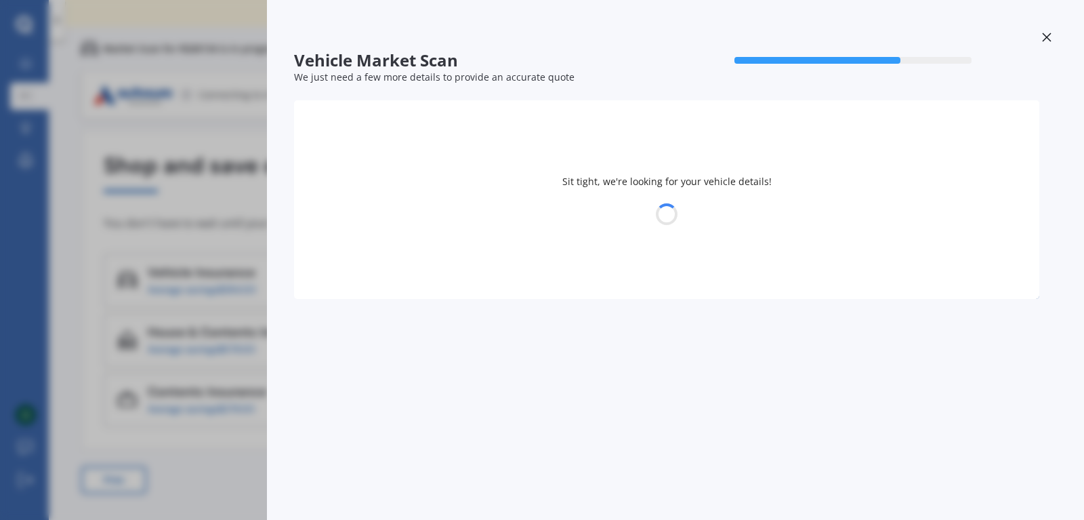
select select "NISSAN"
select select "X-TRAIL"
select select "02"
select select "05"
select select "1957"
